Goal: Task Accomplishment & Management: Manage account settings

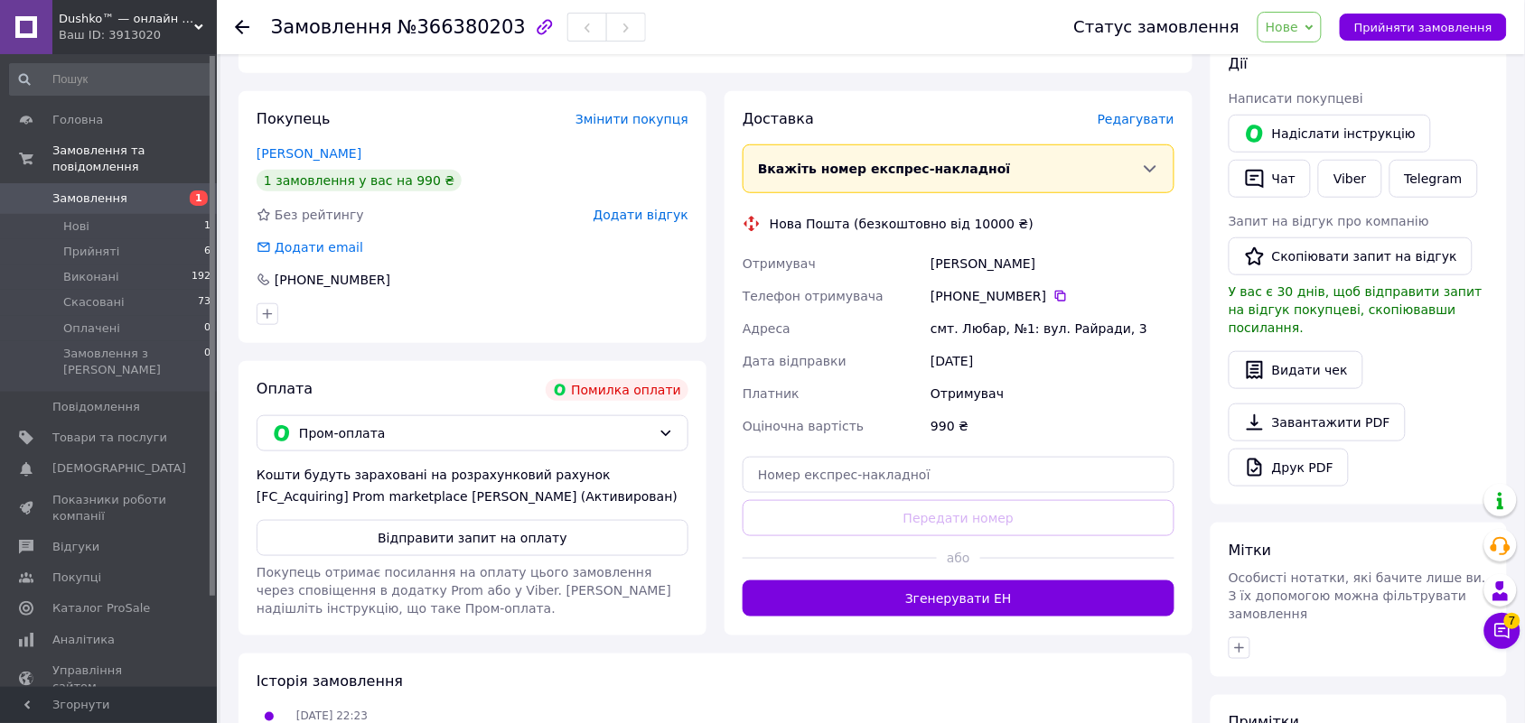
scroll to position [334, 0]
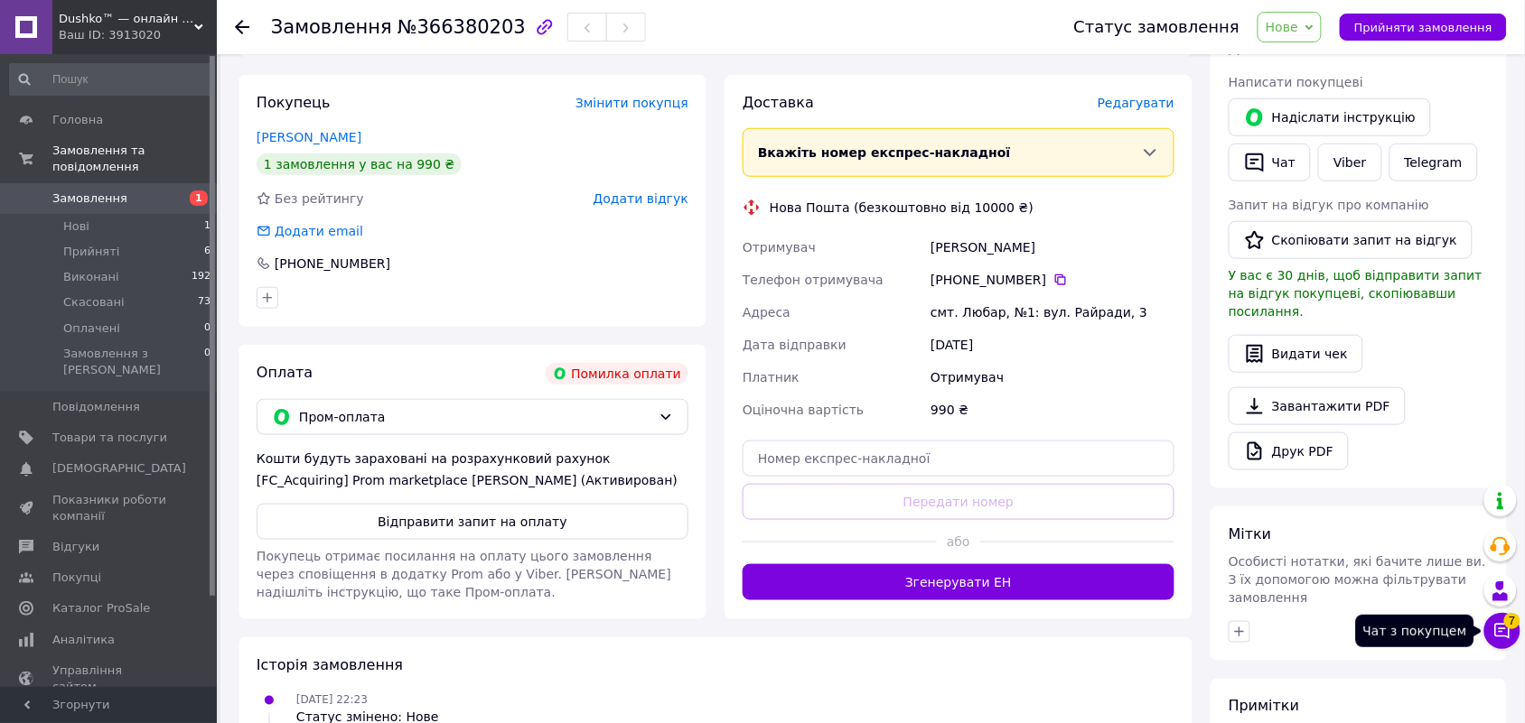
click at [1496, 630] on icon at bounding box center [1502, 631] width 15 height 15
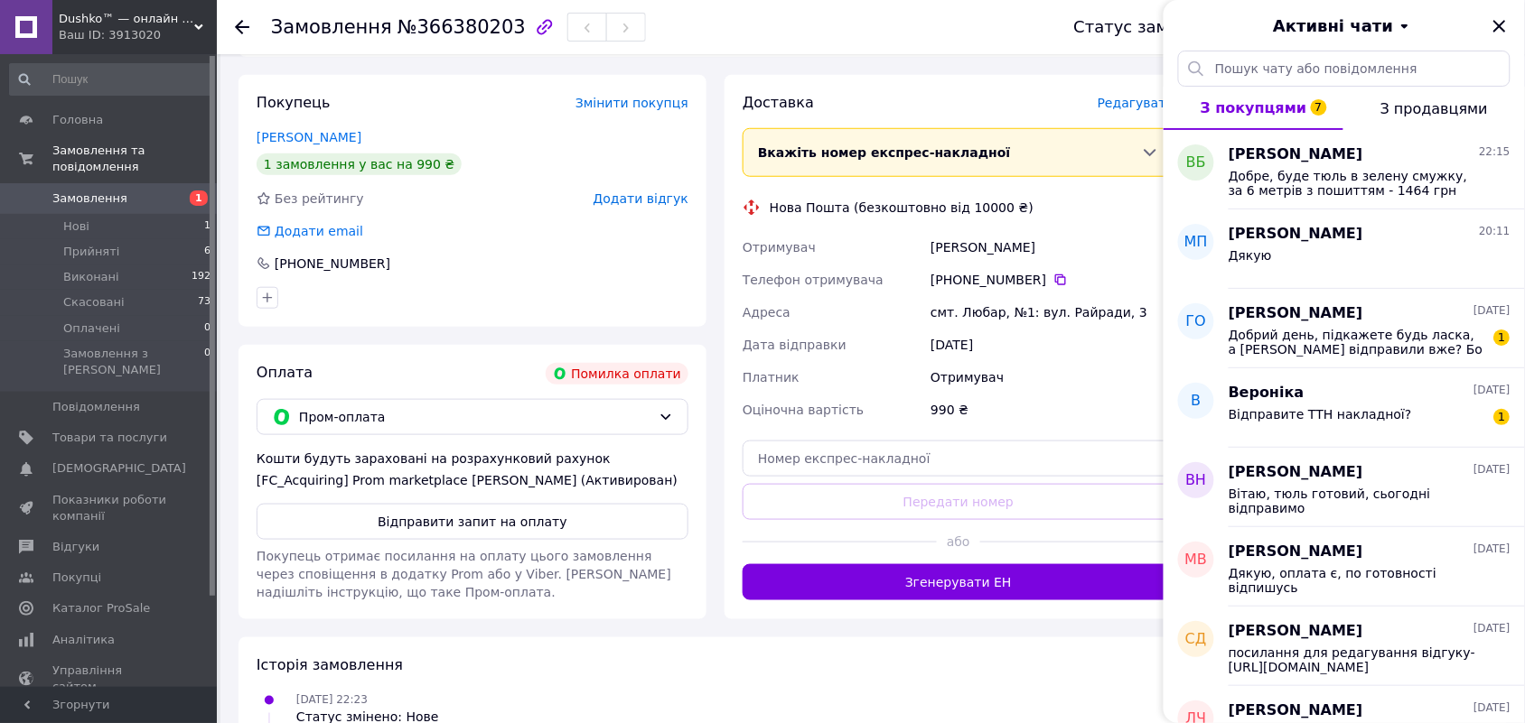
click at [945, 310] on div "смт. Любар, №1: вул. Райради, 3" at bounding box center [1052, 312] width 251 height 33
click at [921, 396] on div "Оціночна вартість" at bounding box center [833, 410] width 188 height 33
click at [1501, 33] on icon "Закрити" at bounding box center [1499, 26] width 22 height 22
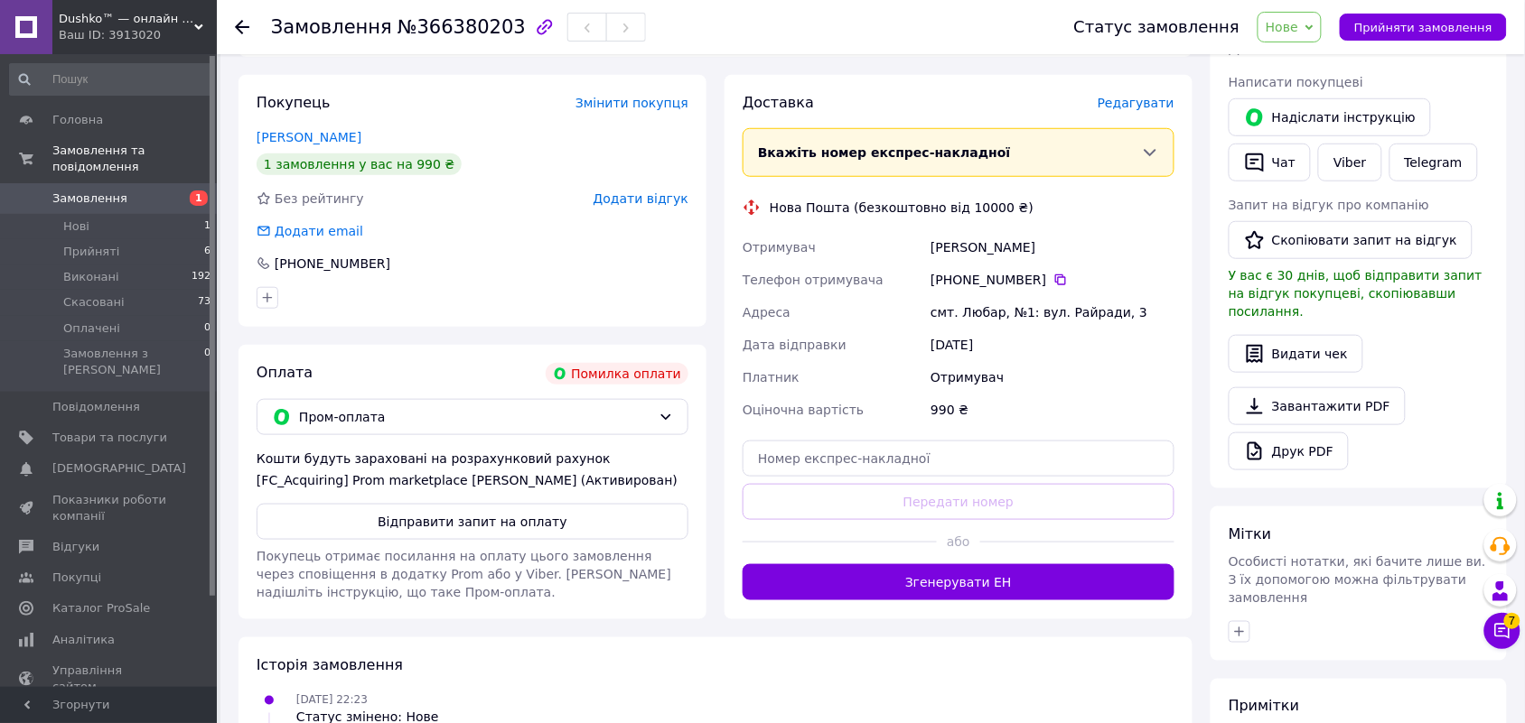
scroll to position [0, 0]
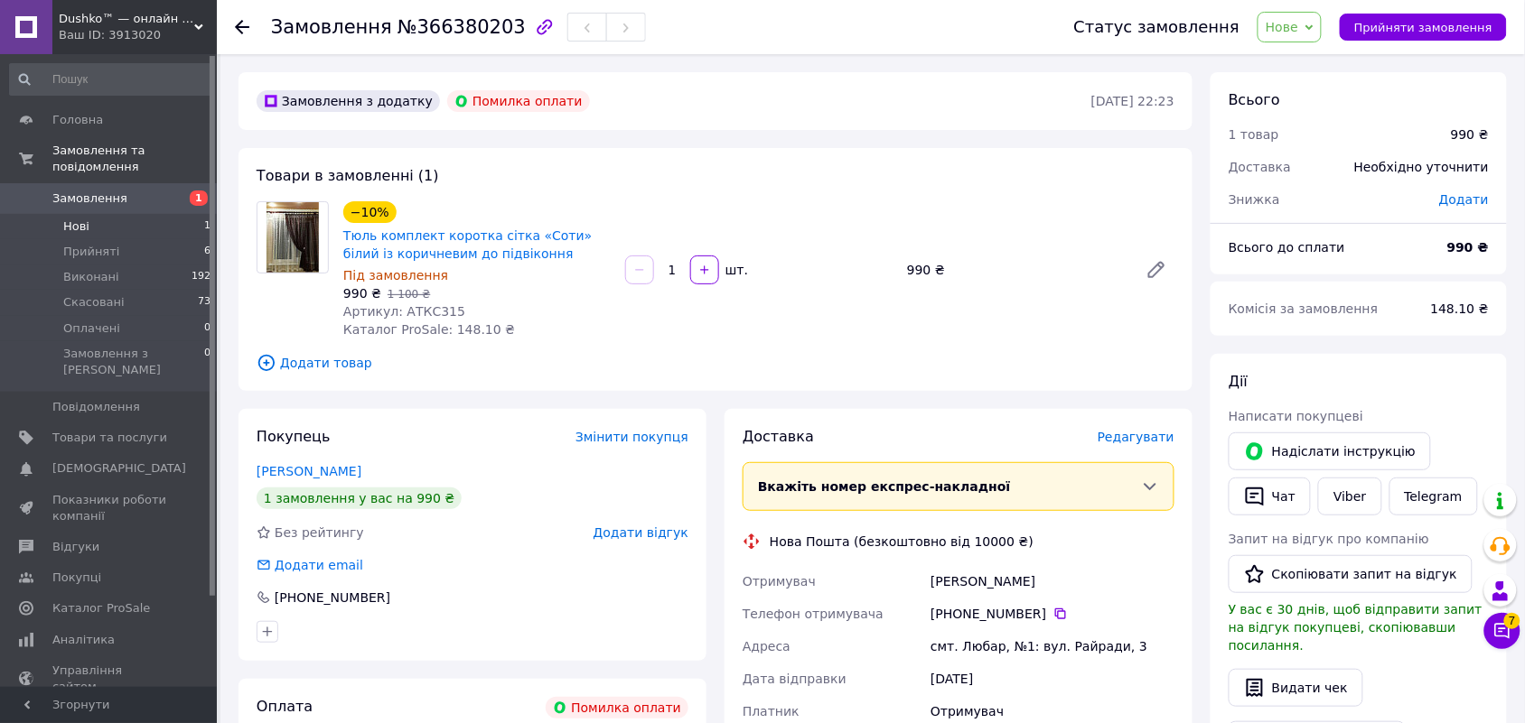
click at [170, 214] on li "Нові 1" at bounding box center [110, 226] width 221 height 25
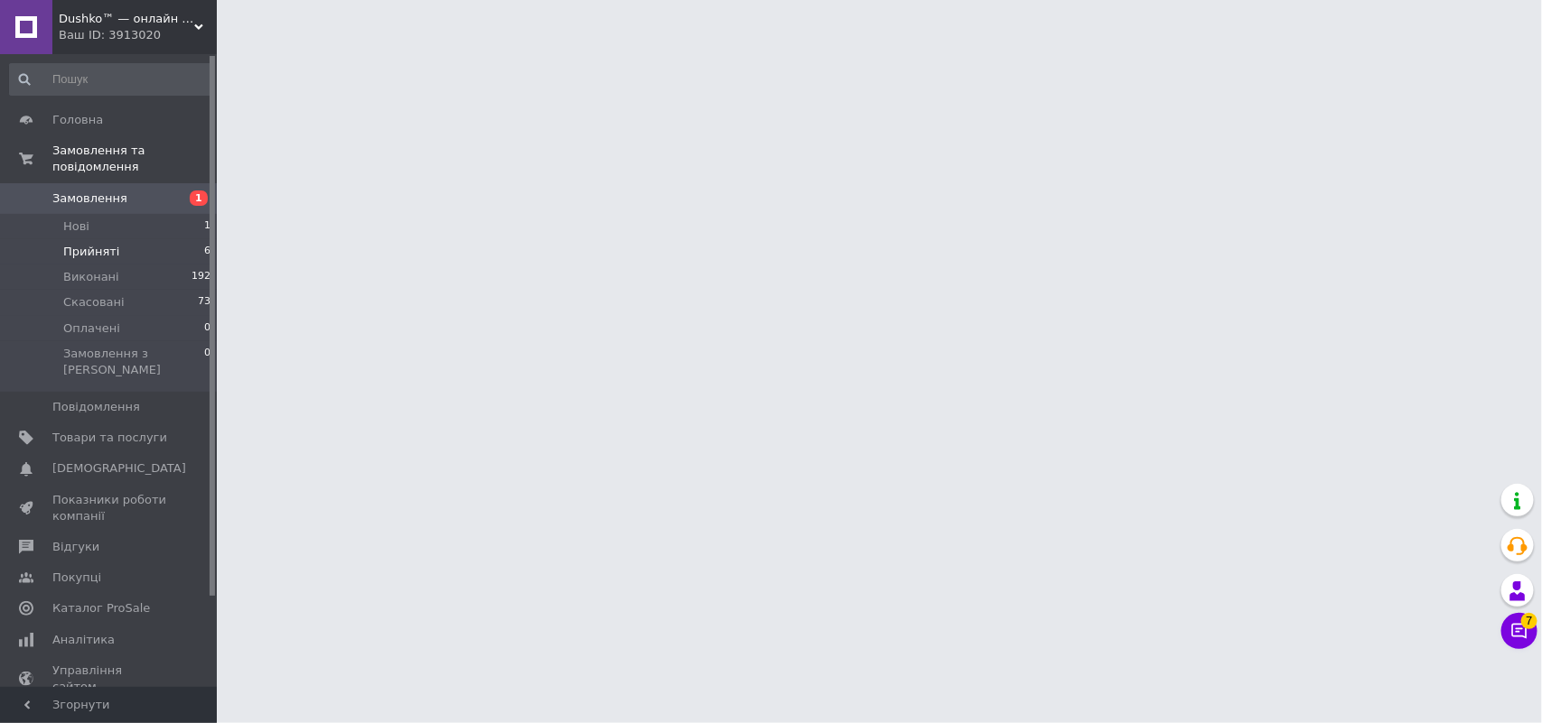
click at [172, 239] on li "Прийняті 6" at bounding box center [110, 251] width 221 height 25
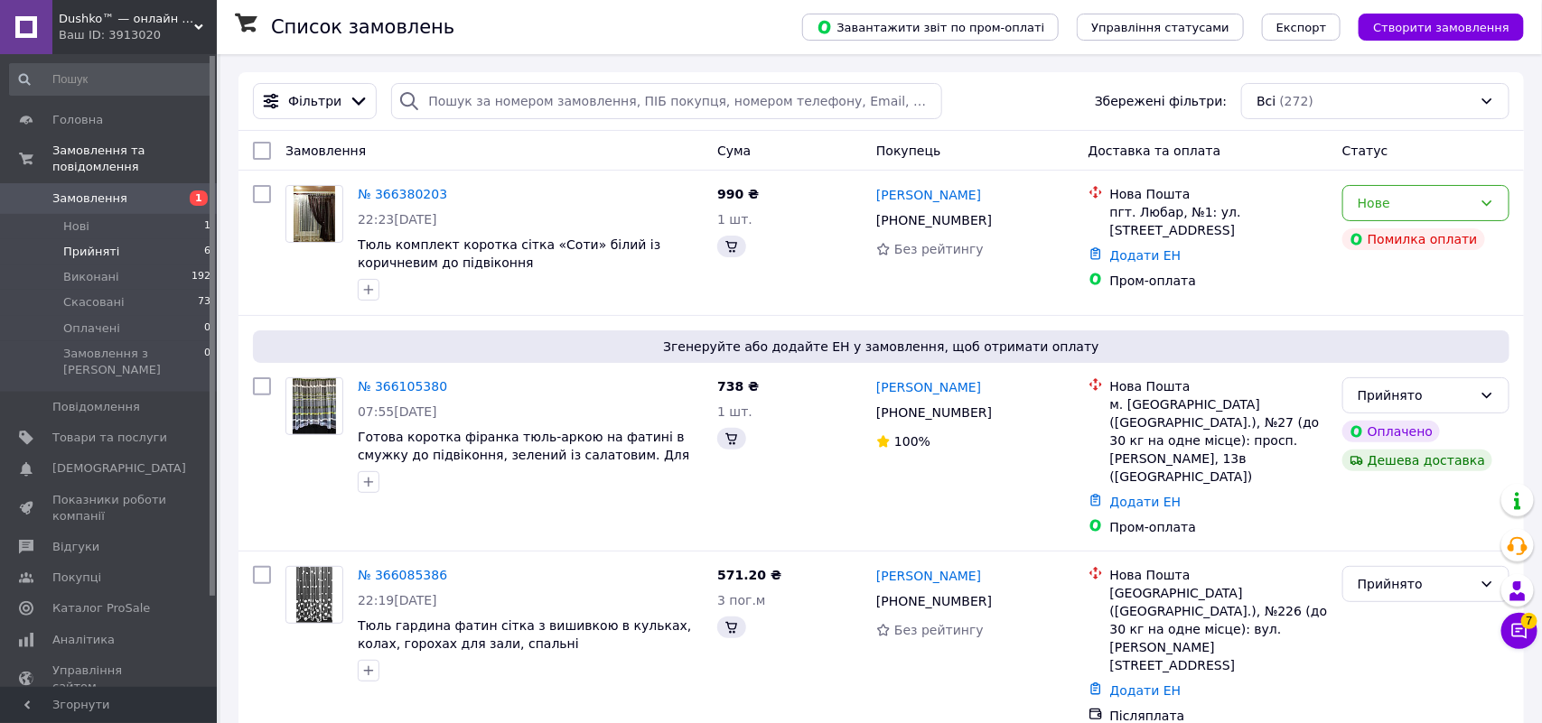
click at [172, 239] on li "Прийняті 6" at bounding box center [110, 251] width 221 height 25
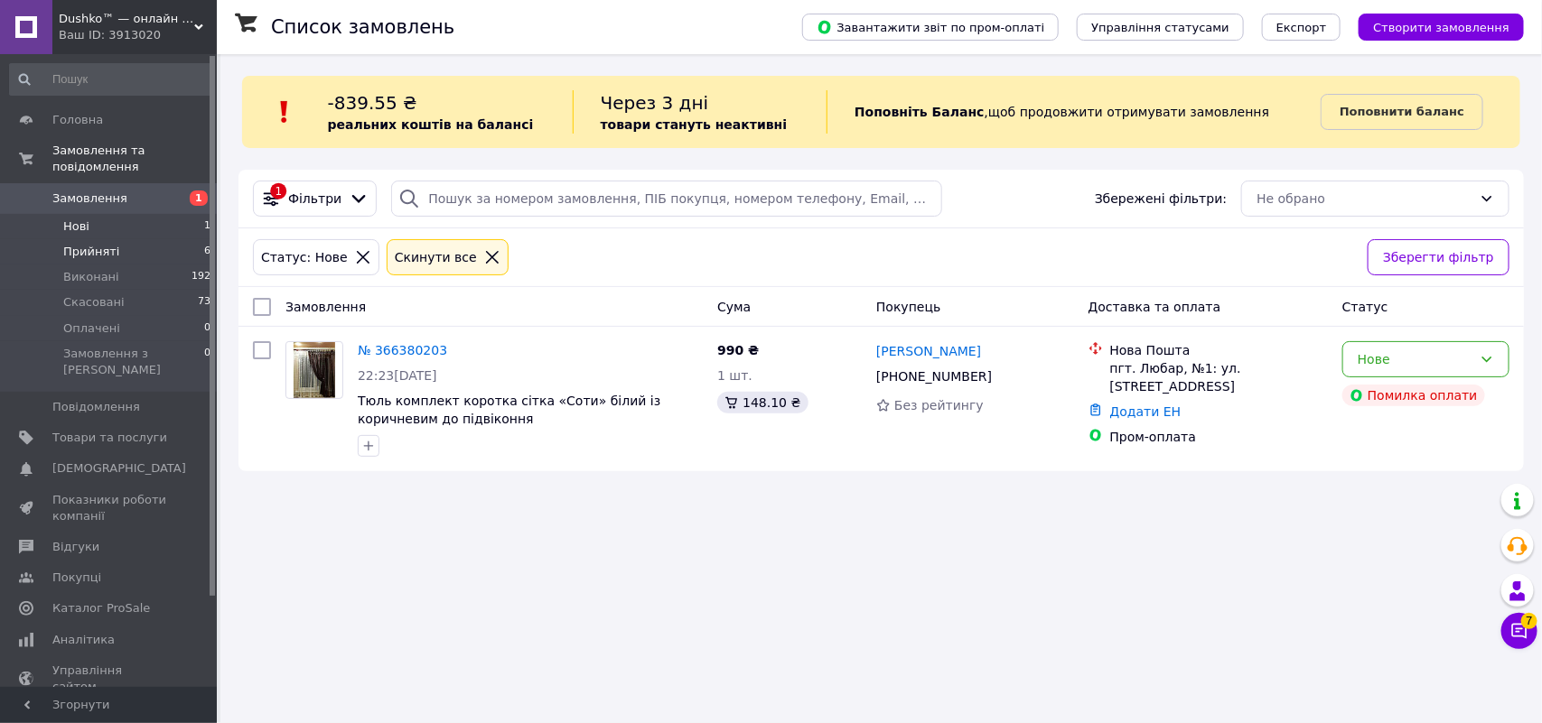
click at [145, 239] on li "Прийняті 6" at bounding box center [110, 251] width 221 height 25
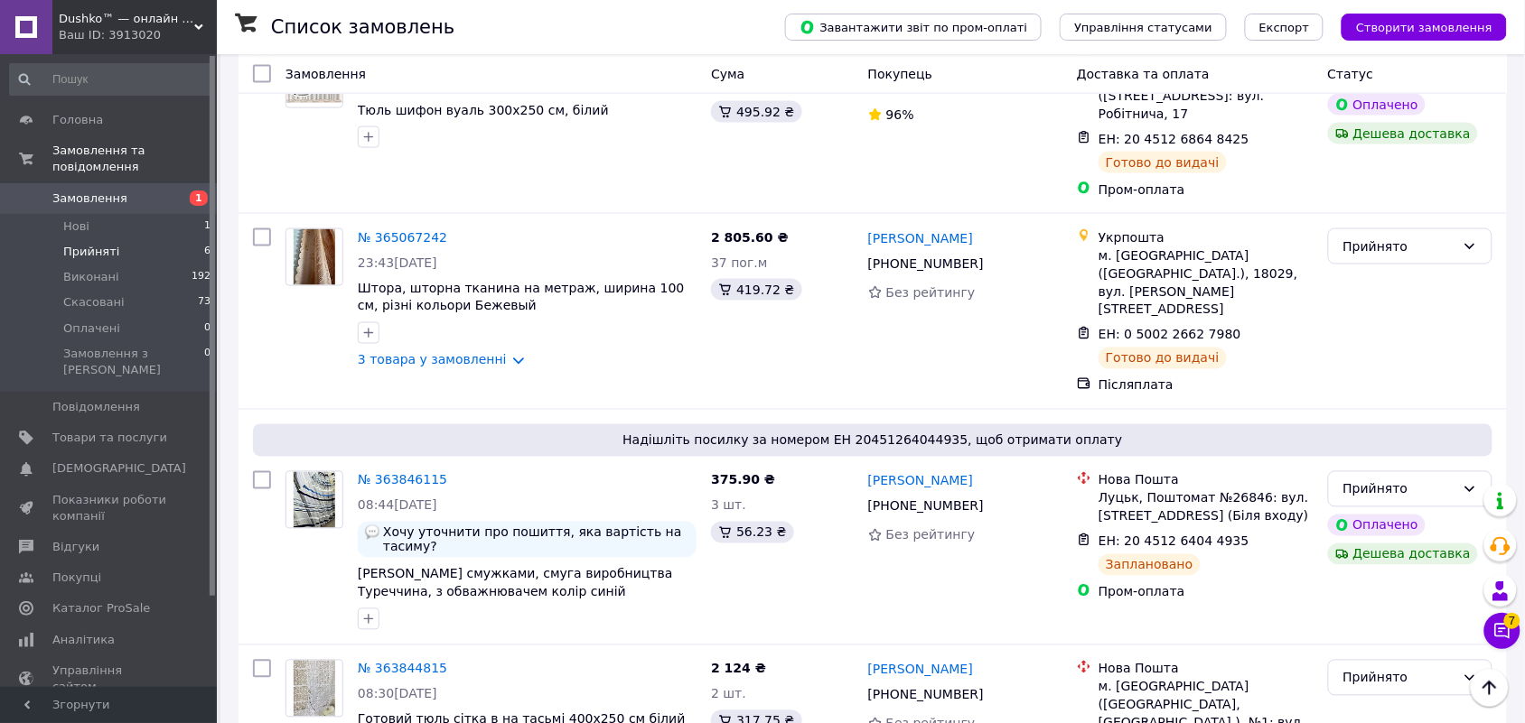
scroll to position [697, 0]
